Goal: Transaction & Acquisition: Download file/media

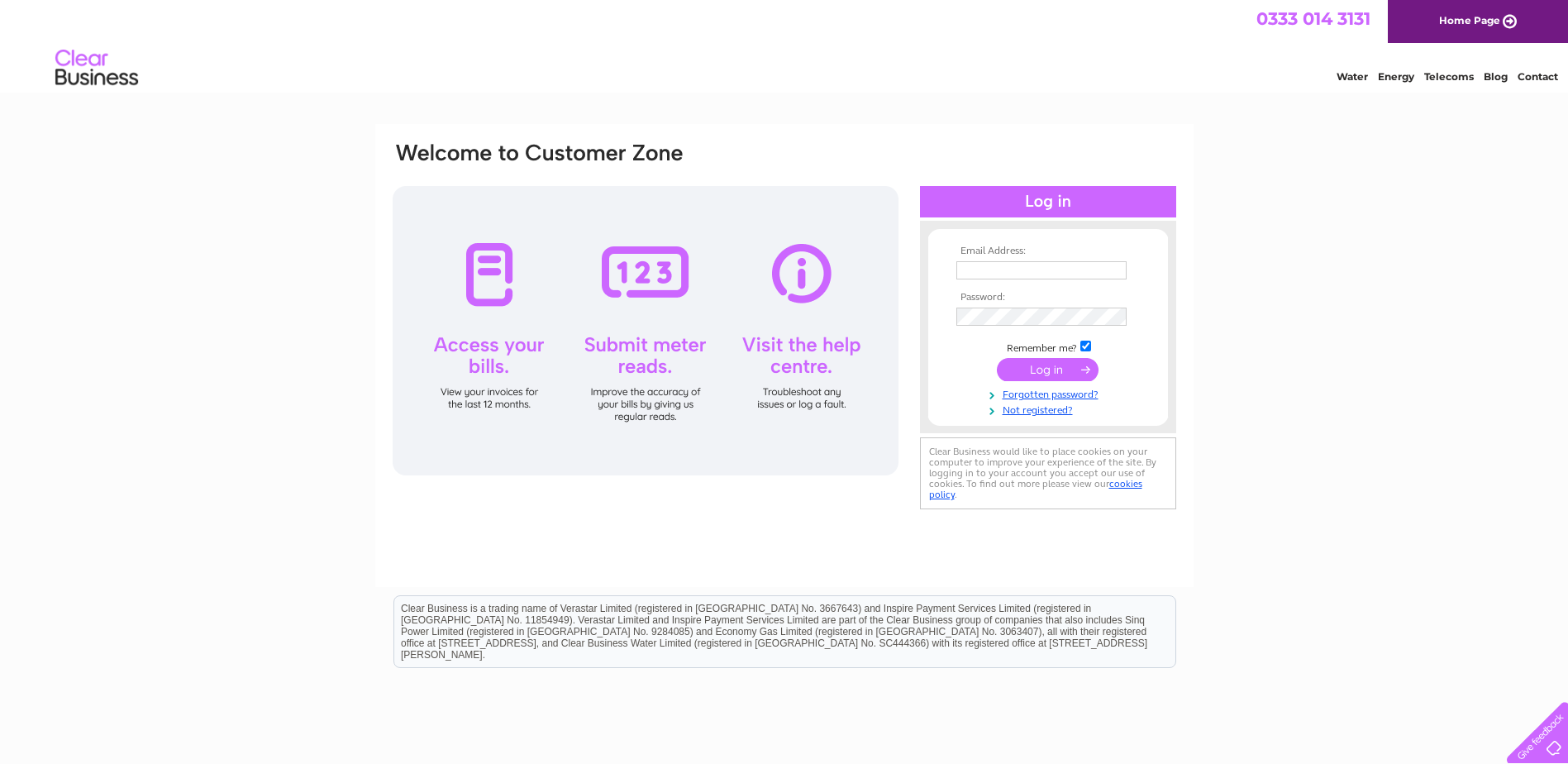
click at [1043, 265] on input "text" at bounding box center [1041, 271] width 171 height 18
drag, startPoint x: 1039, startPoint y: 268, endPoint x: 1140, endPoint y: 265, distance: 101.0
click at [1140, 265] on td "info@jwdmarina.co.ukJwdmarina1878!" at bounding box center [1048, 272] width 192 height 28
type input "[EMAIL_ADDRESS][DOMAIN_NAME]"
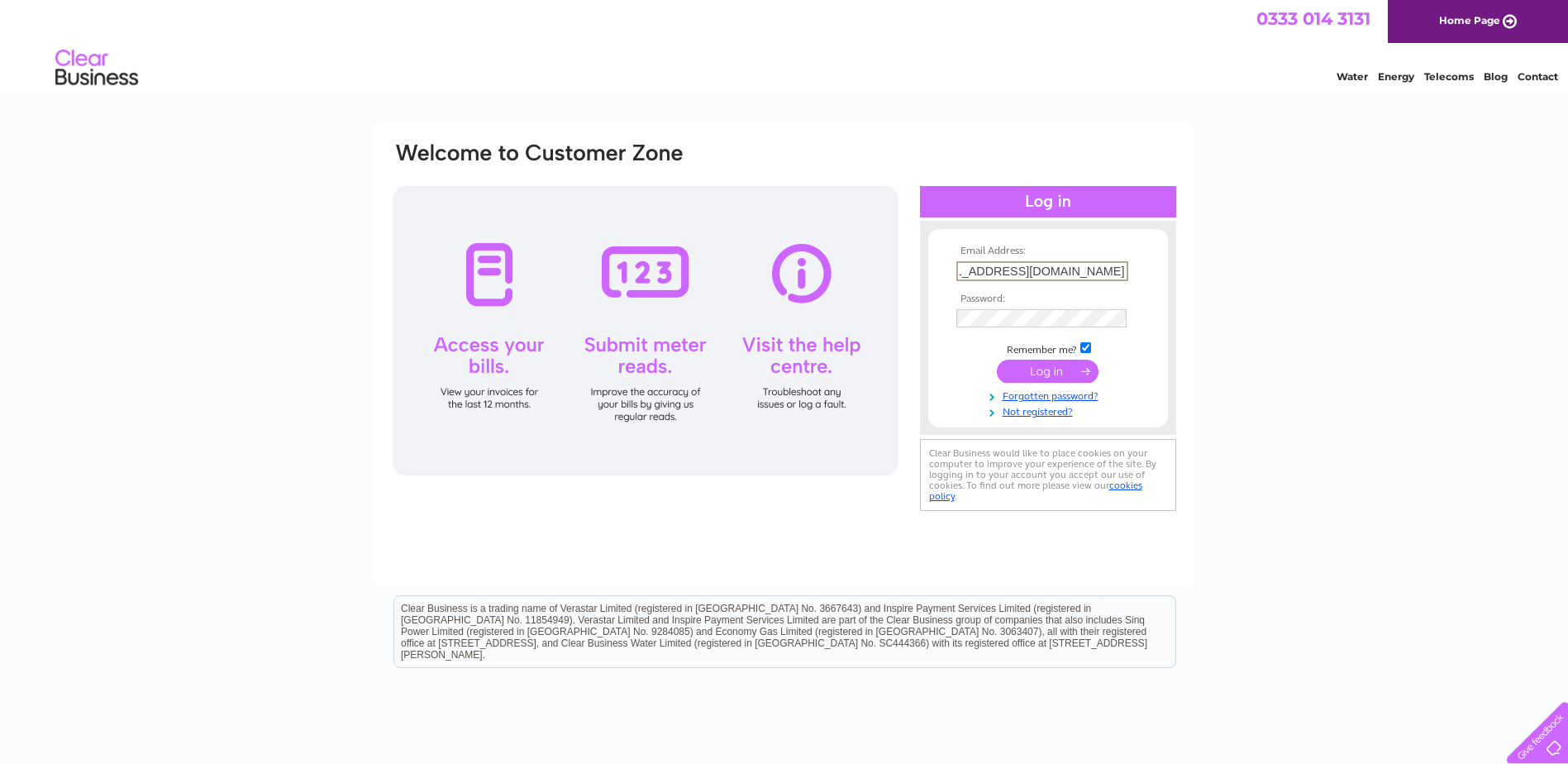
scroll to position [0, 0]
click at [1030, 369] on input "submit" at bounding box center [1048, 370] width 102 height 23
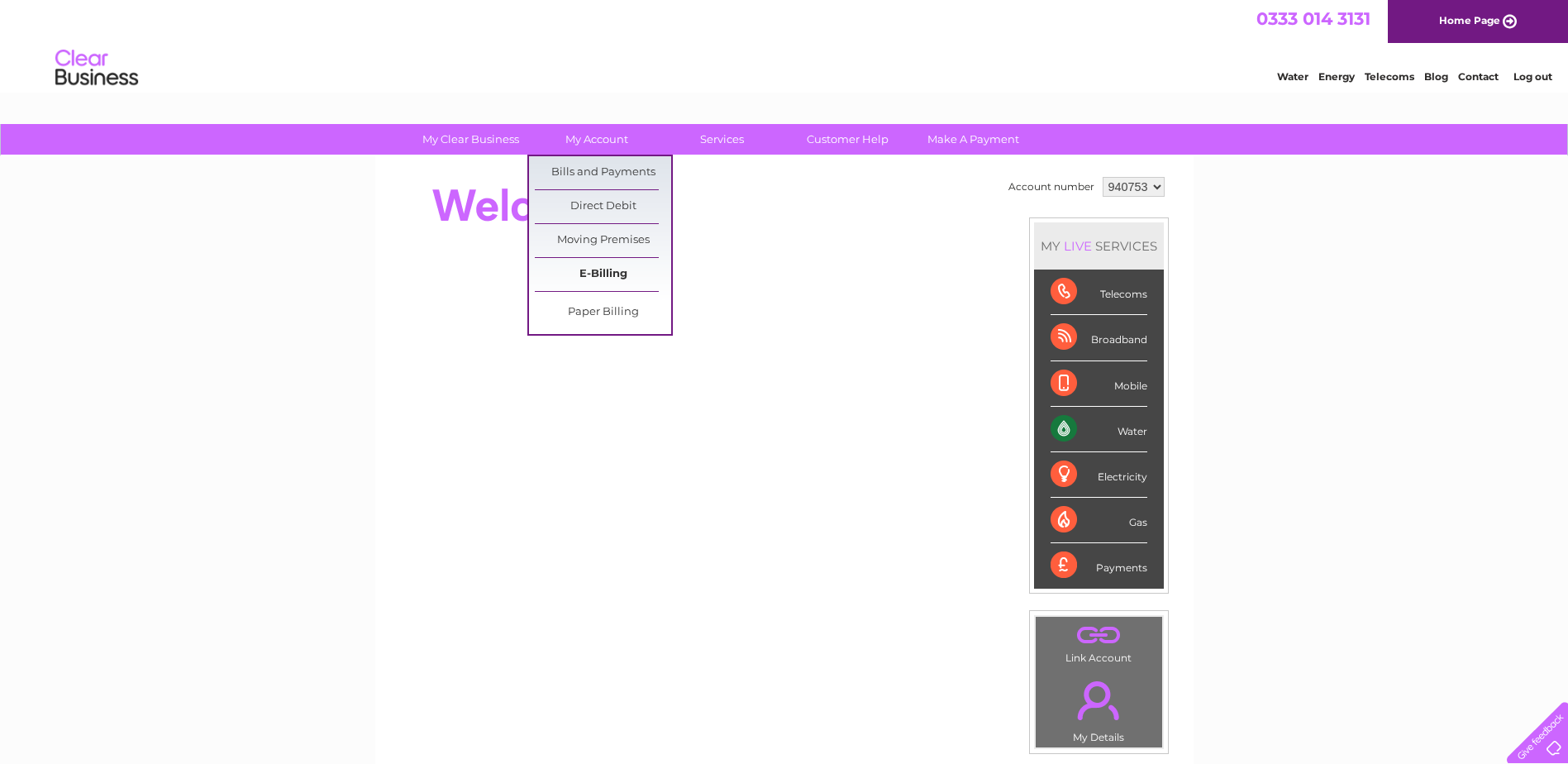
click at [596, 281] on link "E-Billing" at bounding box center [603, 274] width 137 height 33
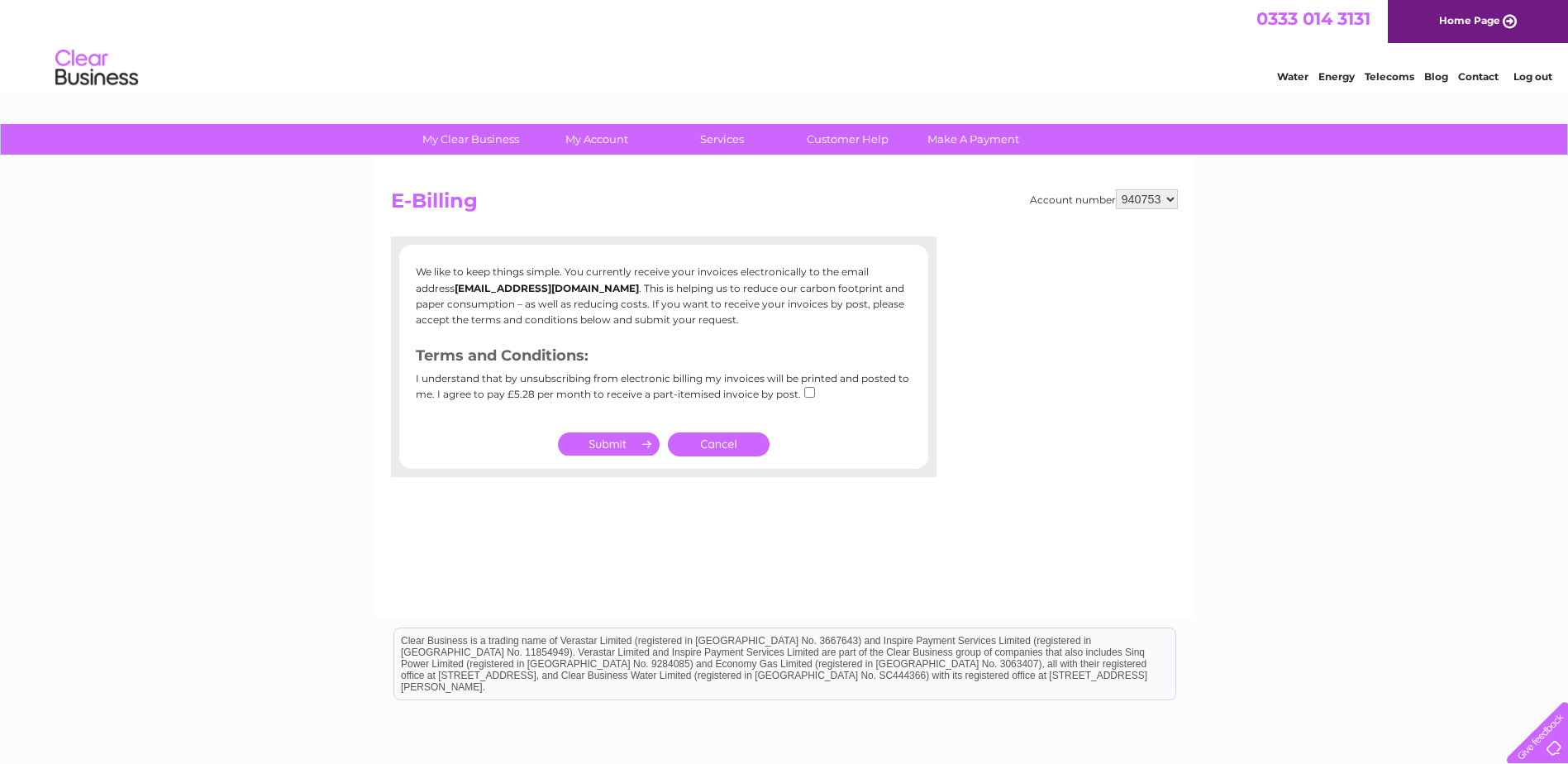
drag, startPoint x: 740, startPoint y: 444, endPoint x: 747, endPoint y: 454, distance: 12.2
click at [740, 445] on link "Cancel" at bounding box center [719, 444] width 102 height 24
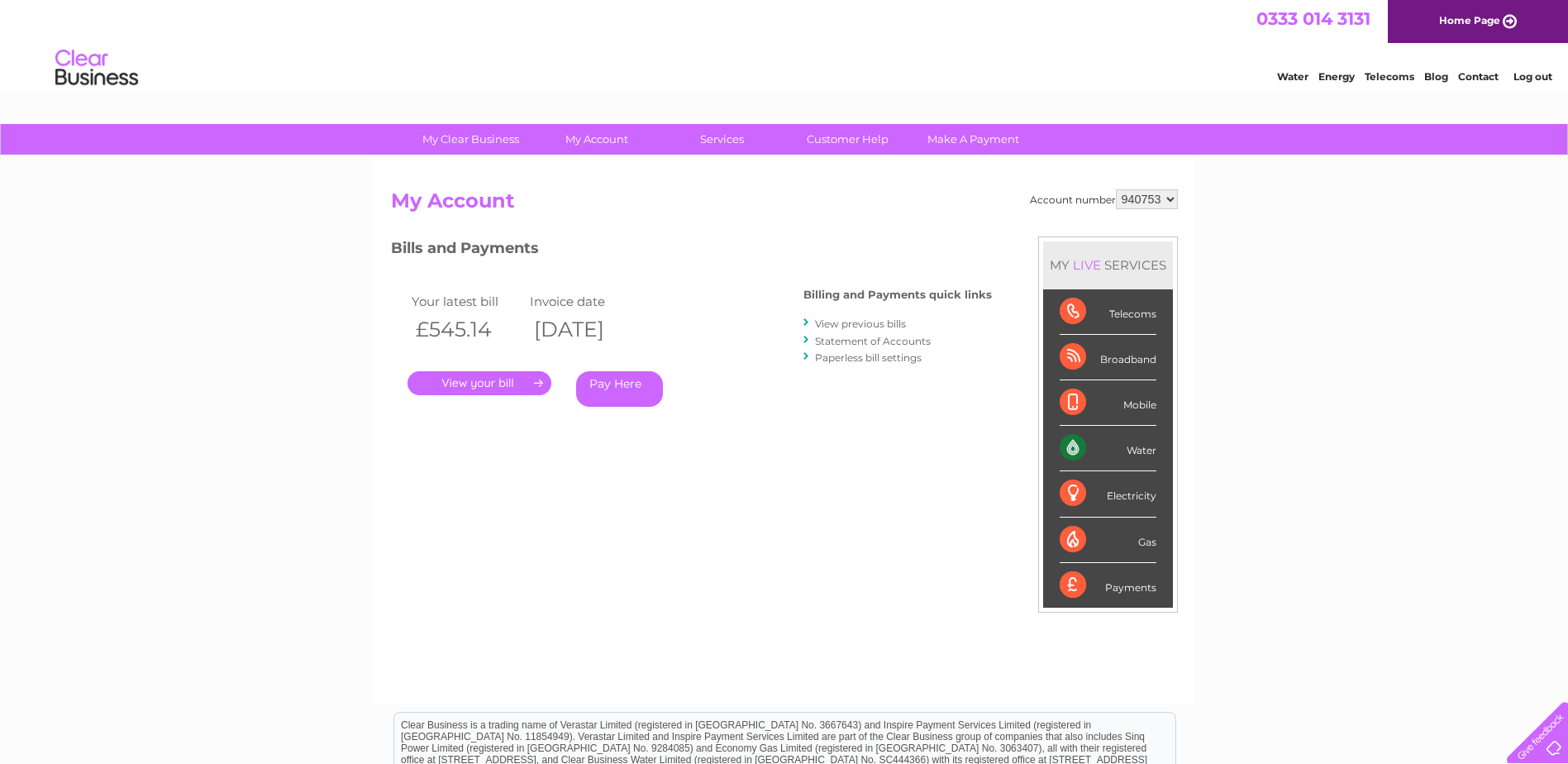
click at [502, 379] on link "." at bounding box center [479, 383] width 144 height 24
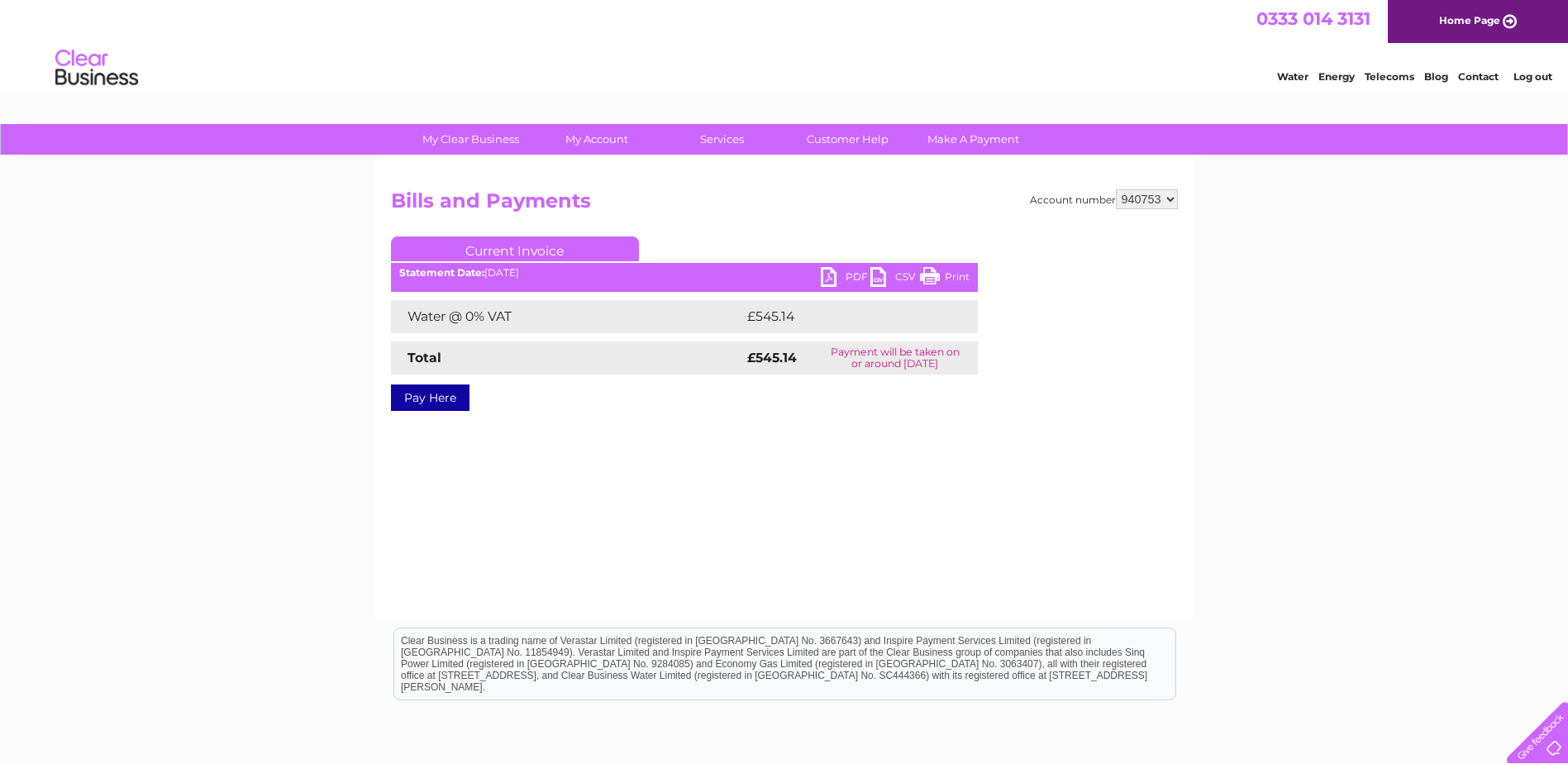
click at [852, 273] on link "PDF" at bounding box center [846, 280] width 50 height 24
click at [957, 278] on link "Print" at bounding box center [945, 280] width 50 height 24
click at [875, 275] on link "CSV" at bounding box center [895, 280] width 50 height 24
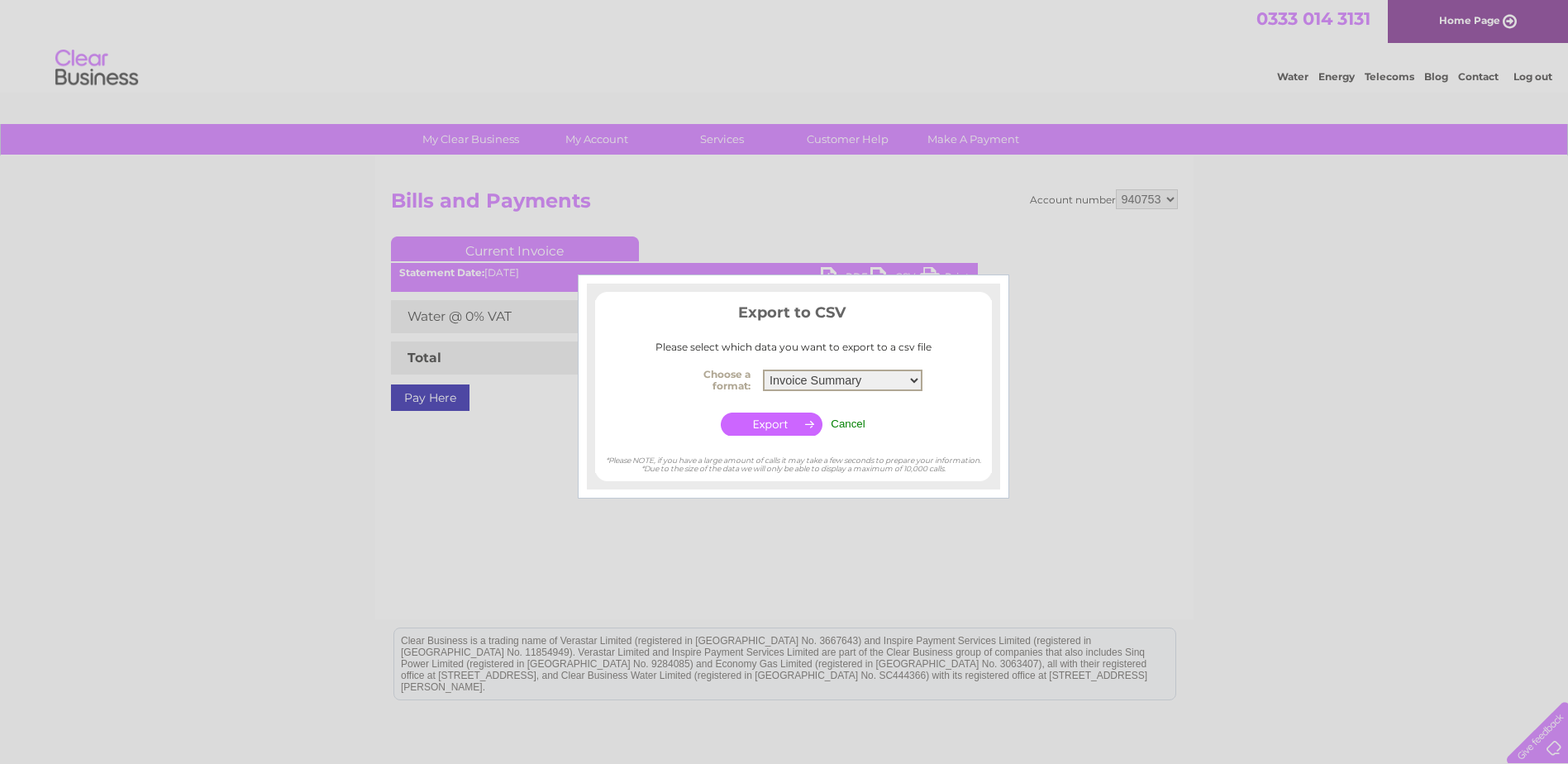
click at [908, 380] on select "Invoice Summary Service Charge Summary" at bounding box center [843, 381] width 160 height 22
click at [1023, 244] on div at bounding box center [784, 382] width 1568 height 764
click at [1041, 244] on div at bounding box center [784, 382] width 1568 height 764
click at [851, 425] on input "Cancel" at bounding box center [847, 423] width 35 height 12
